Goal: Task Accomplishment & Management: Manage account settings

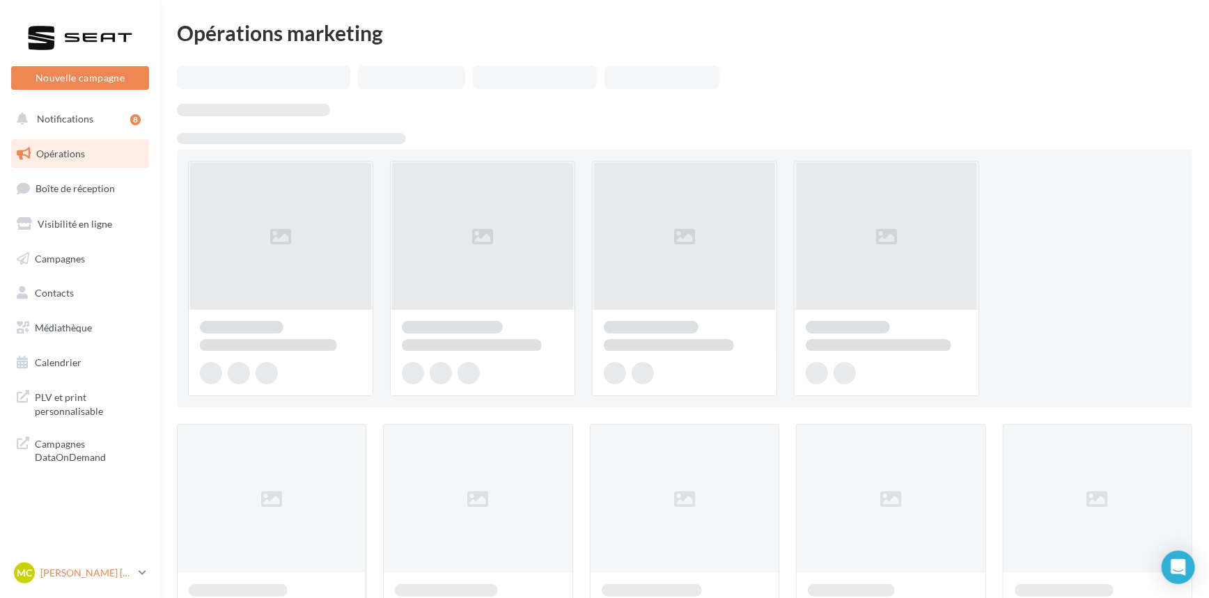
click at [103, 570] on p "[PERSON_NAME] [PERSON_NAME]" at bounding box center [86, 573] width 93 height 14
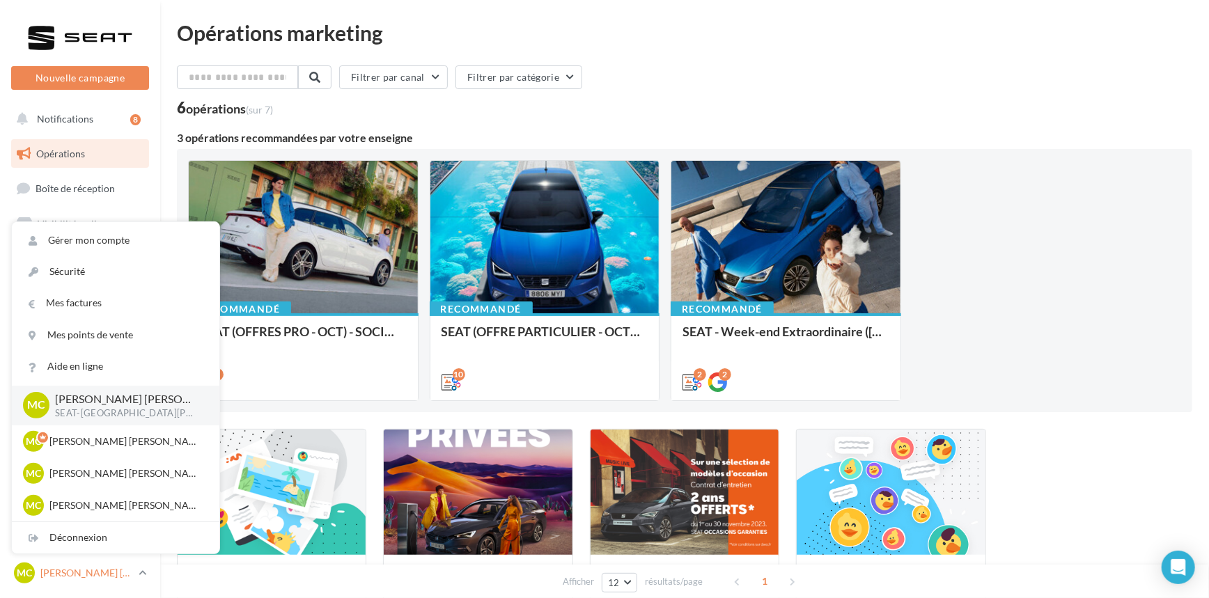
click at [103, 570] on p "[PERSON_NAME] [PERSON_NAME]" at bounding box center [86, 573] width 93 height 14
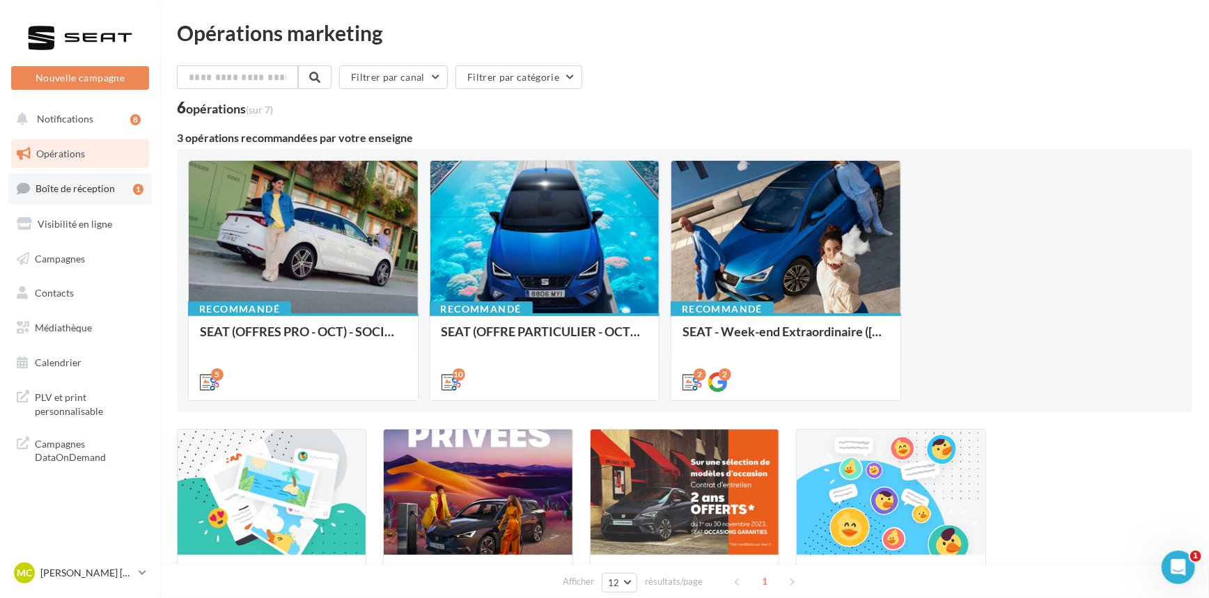
click at [93, 194] on link "Boîte de réception 1" at bounding box center [79, 188] width 143 height 30
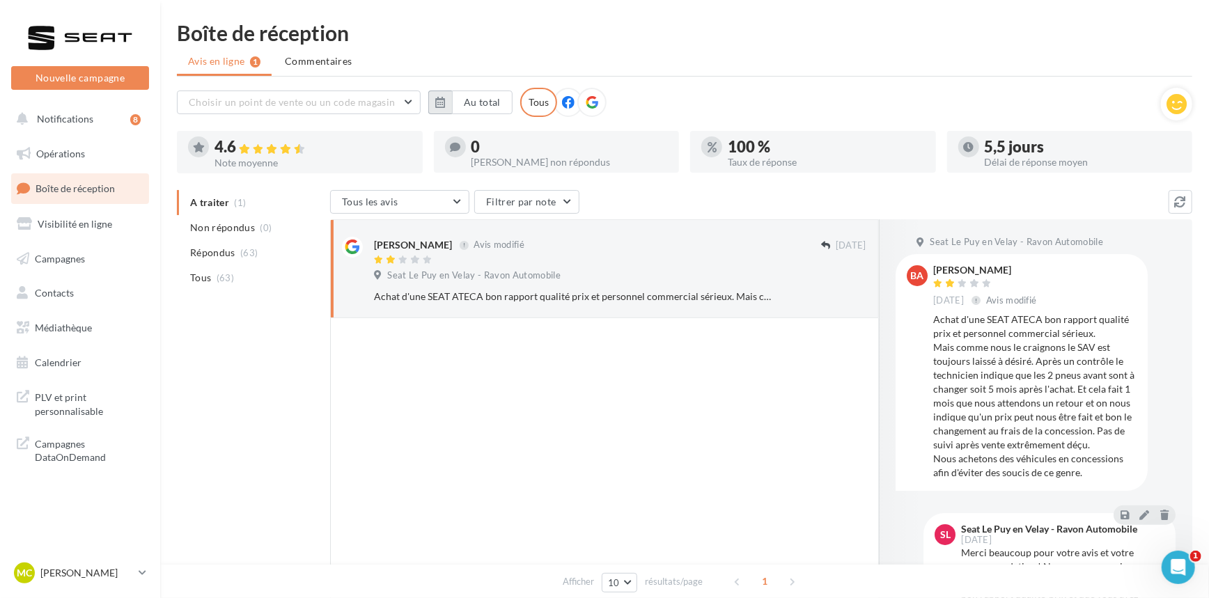
click at [441, 91] on button "button" at bounding box center [440, 103] width 24 height 24
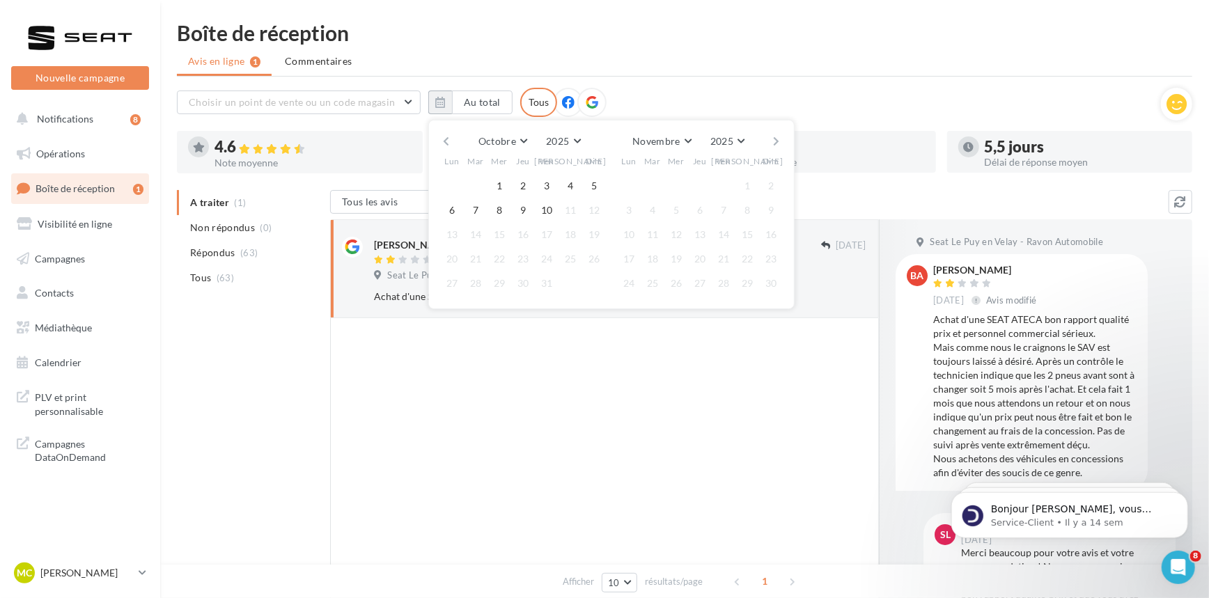
click at [444, 136] on button "button" at bounding box center [446, 141] width 12 height 19
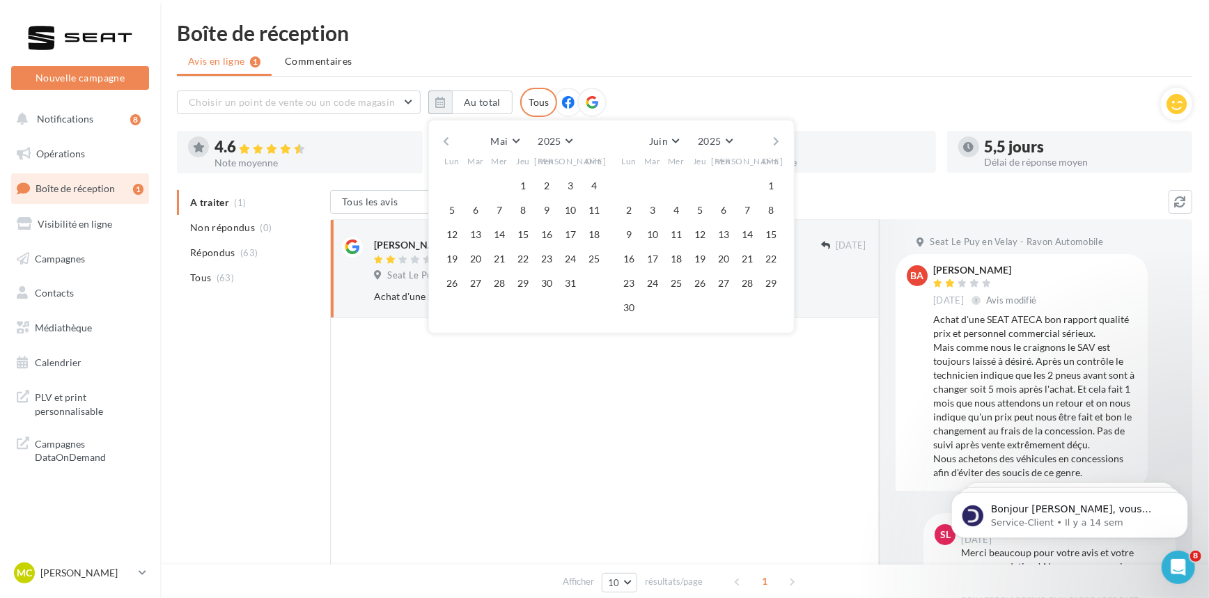
click at [444, 136] on button "button" at bounding box center [446, 141] width 12 height 19
click at [502, 182] on button "1" at bounding box center [499, 185] width 21 height 21
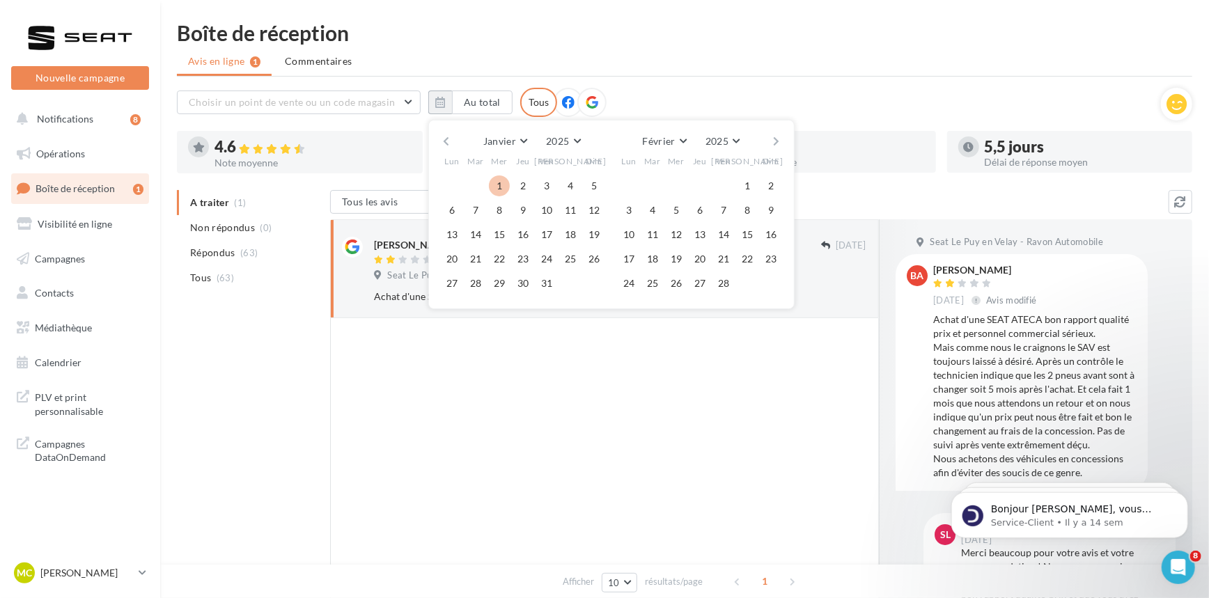
click at [776, 136] on button "button" at bounding box center [777, 141] width 12 height 19
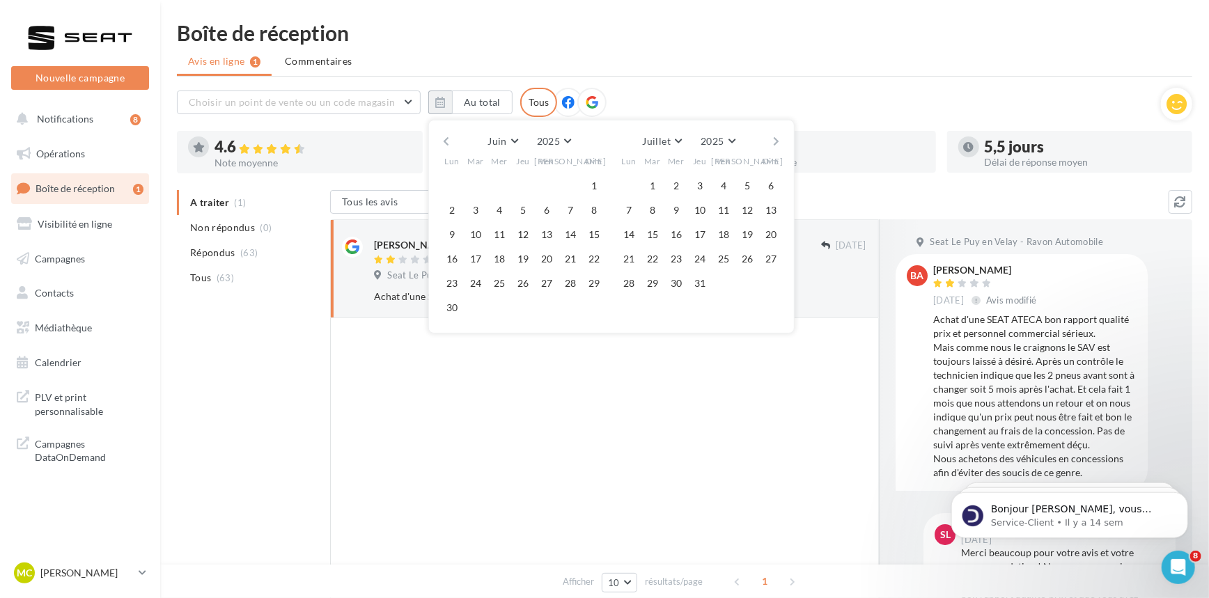
click at [776, 136] on button "button" at bounding box center [777, 141] width 12 height 19
click at [543, 207] on button "10" at bounding box center [546, 210] width 21 height 21
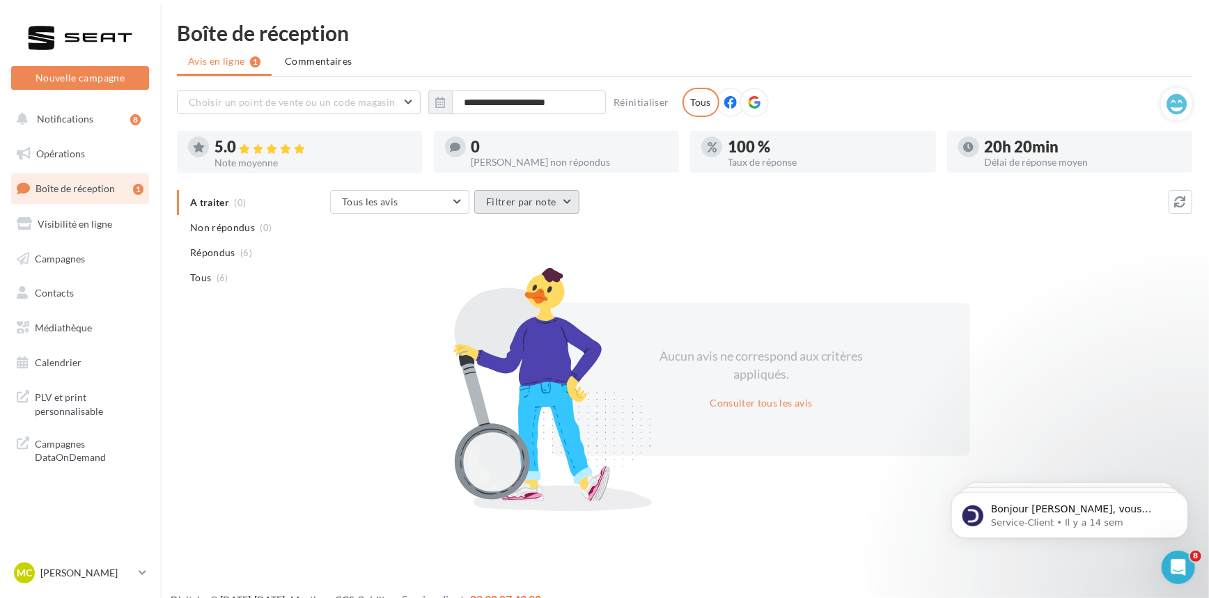
click at [506, 198] on button "Filtrer par note" at bounding box center [526, 202] width 105 height 24
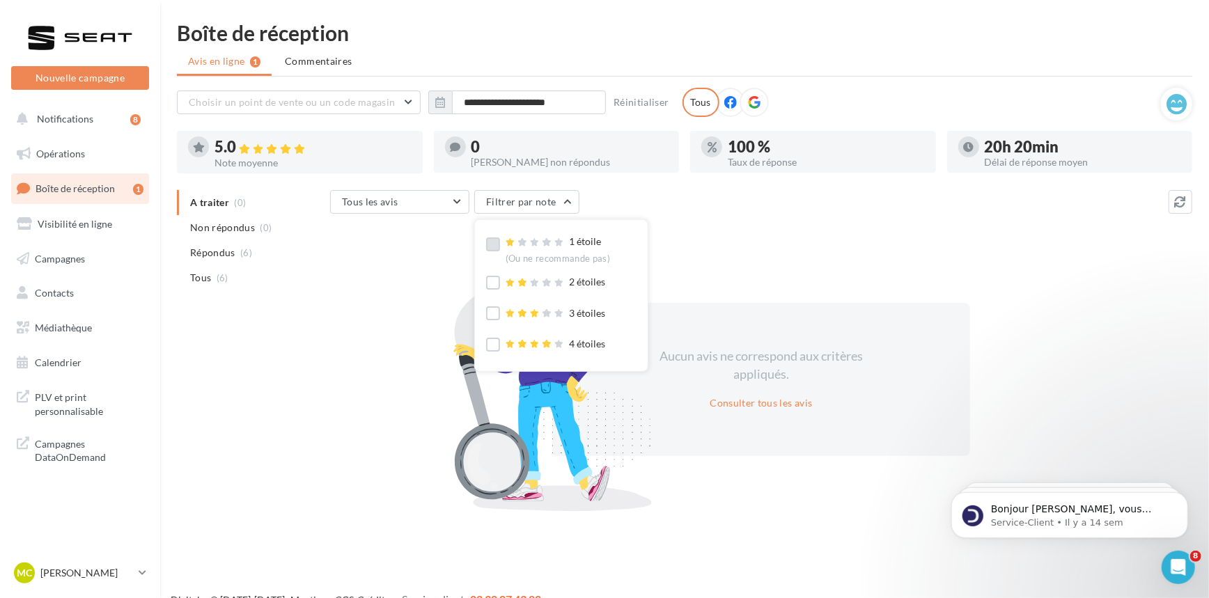
click at [489, 241] on label at bounding box center [493, 244] width 14 height 14
click at [499, 282] on label at bounding box center [493, 283] width 14 height 14
click at [498, 309] on label at bounding box center [493, 313] width 14 height 14
click at [237, 281] on li "Tous (0)" at bounding box center [251, 277] width 148 height 25
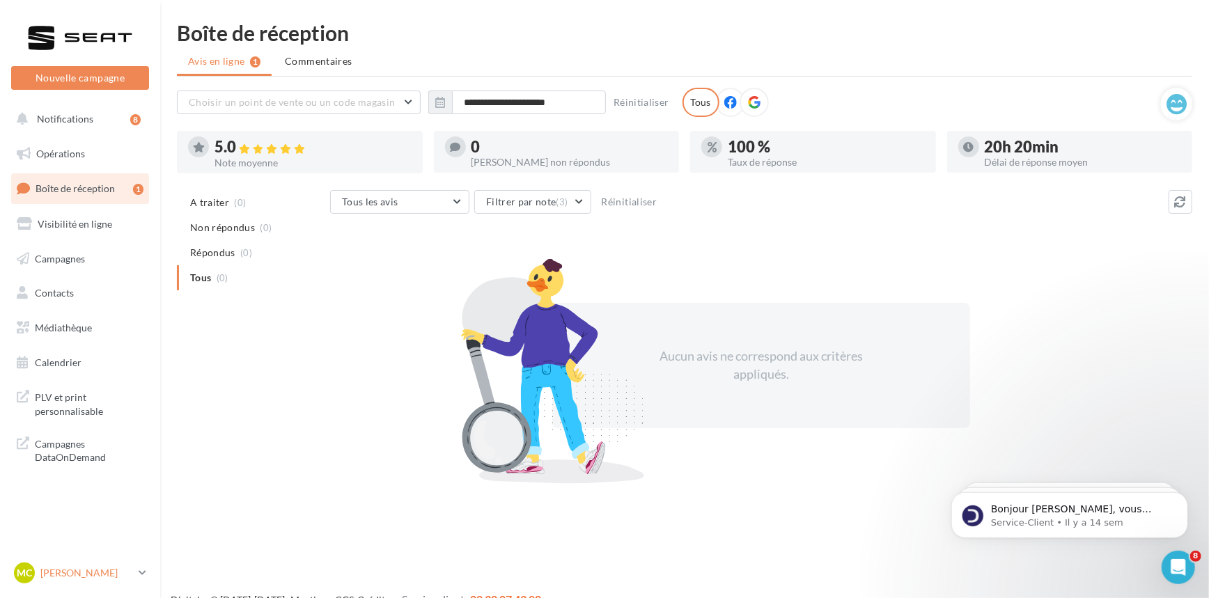
click at [97, 563] on div "MC Marie Céline VIALLA SEAT-ST-GERMAIN-LAPRADE" at bounding box center [73, 573] width 119 height 21
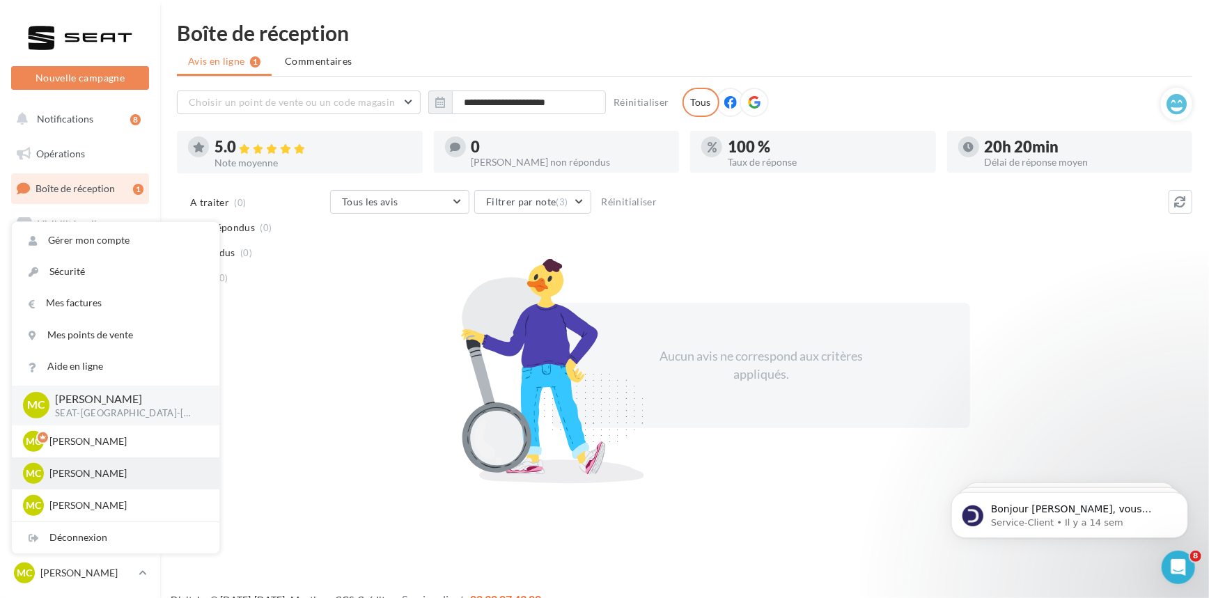
click at [117, 475] on p "[PERSON_NAME] [PERSON_NAME]" at bounding box center [125, 474] width 153 height 14
